Goal: Check status: Check status

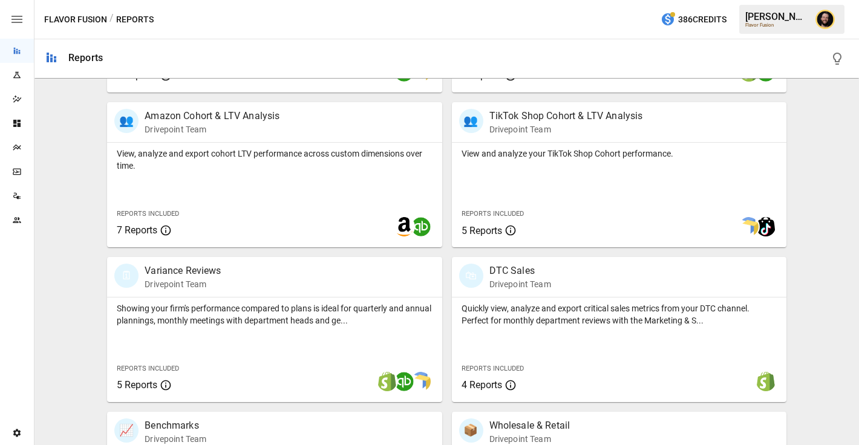
scroll to position [564, 0]
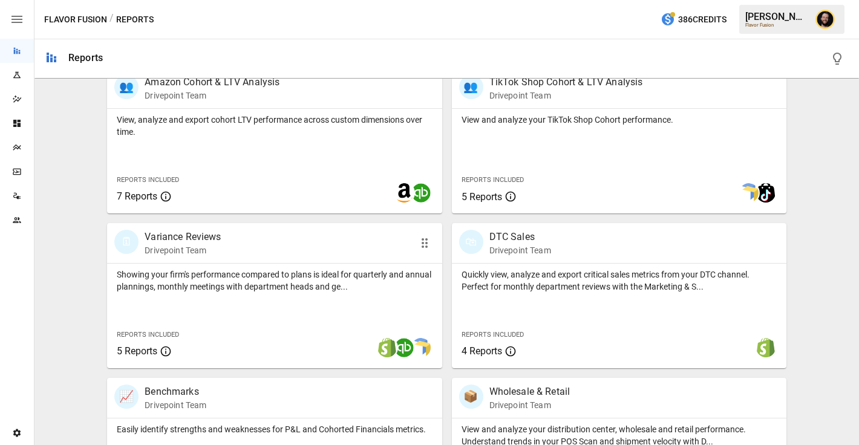
click at [231, 304] on div "Showing your firm's performance compared to plans is ideal for quarterly and an…" at bounding box center [274, 316] width 334 height 105
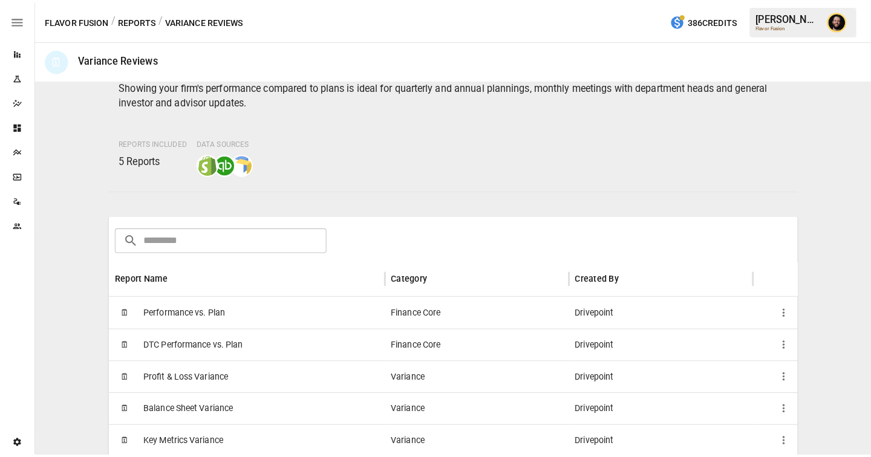
scroll to position [117, 0]
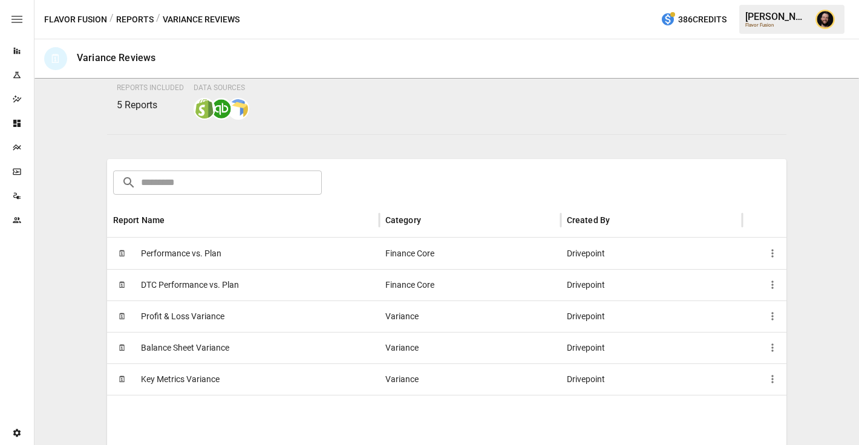
click at [248, 262] on div "🗓 Performance vs. Plan" at bounding box center [243, 253] width 272 height 31
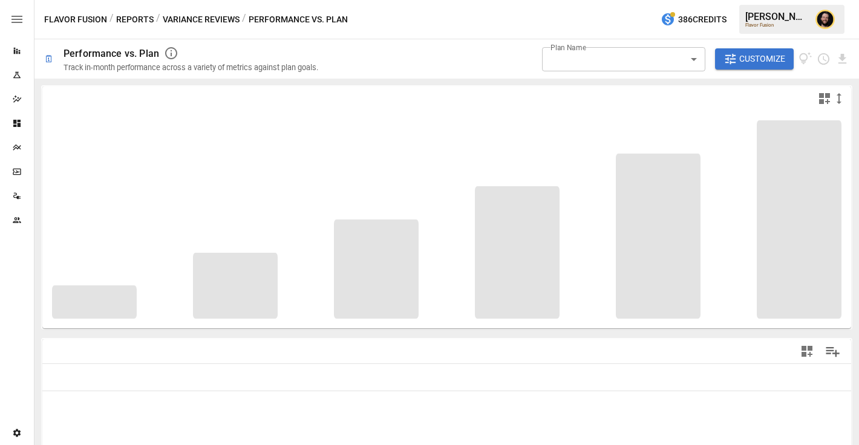
type input "**********"
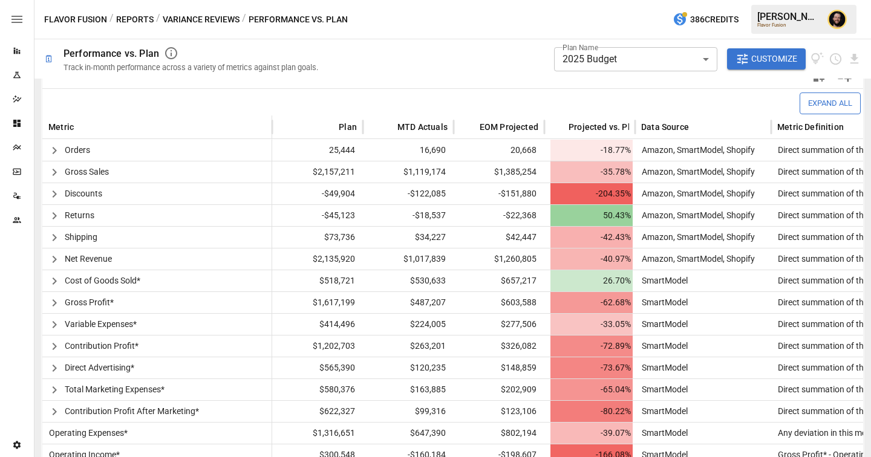
scroll to position [281, 0]
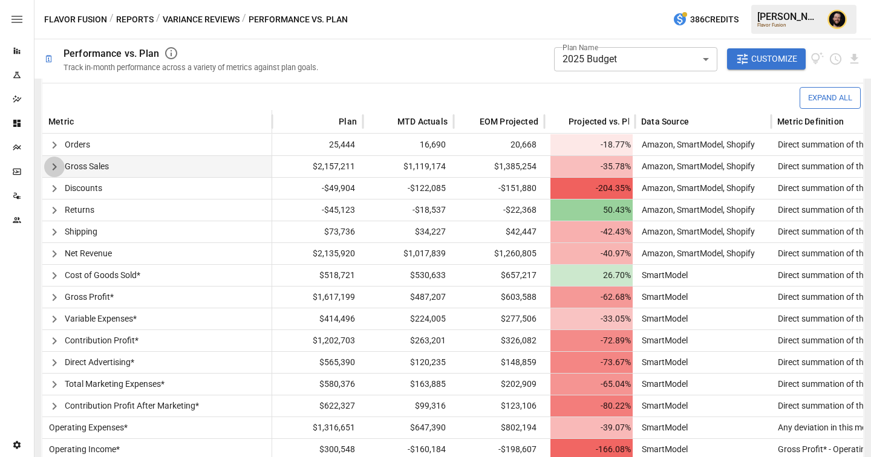
click at [53, 166] on icon "button" at bounding box center [54, 167] width 15 height 15
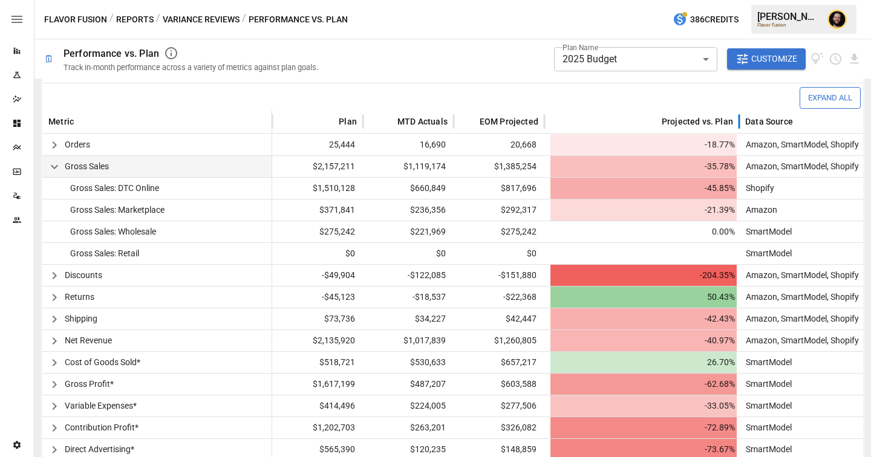
drag, startPoint x: 637, startPoint y: 118, endPoint x: 744, endPoint y: 122, distance: 107.1
click at [742, 122] on div at bounding box center [739, 122] width 6 height 24
click at [662, 0] on body "**********" at bounding box center [435, 0] width 871 height 0
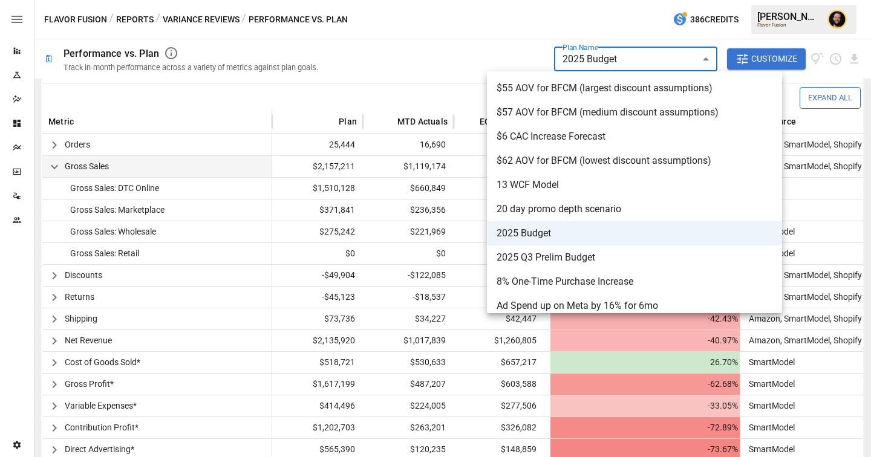
click at [413, 92] on div at bounding box center [435, 228] width 871 height 457
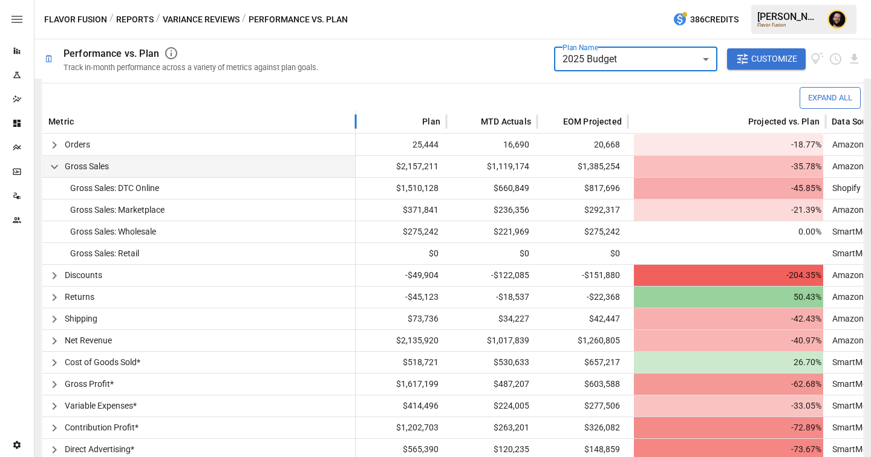
drag, startPoint x: 272, startPoint y: 123, endPoint x: 355, endPoint y: 124, distance: 82.9
click at [356, 124] on div at bounding box center [356, 122] width 6 height 24
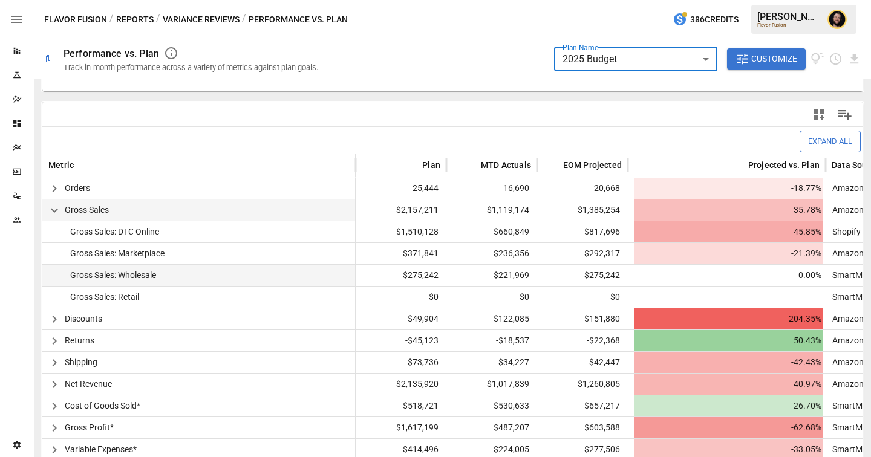
scroll to position [400, 0]
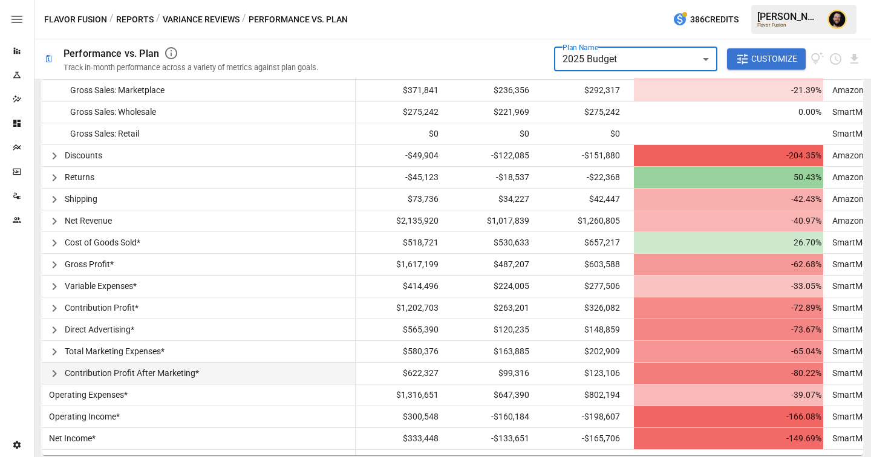
click at [55, 366] on icon "button" at bounding box center [54, 373] width 15 height 15
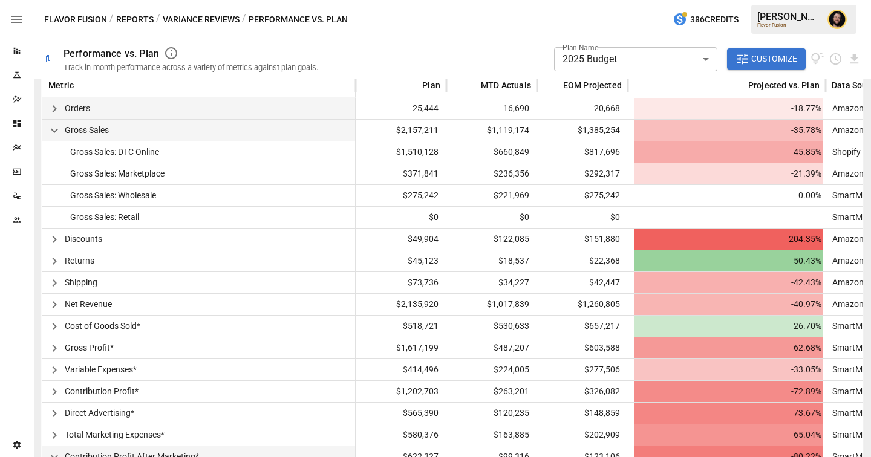
scroll to position [0, 0]
